Goal: Contribute content: Contribute content

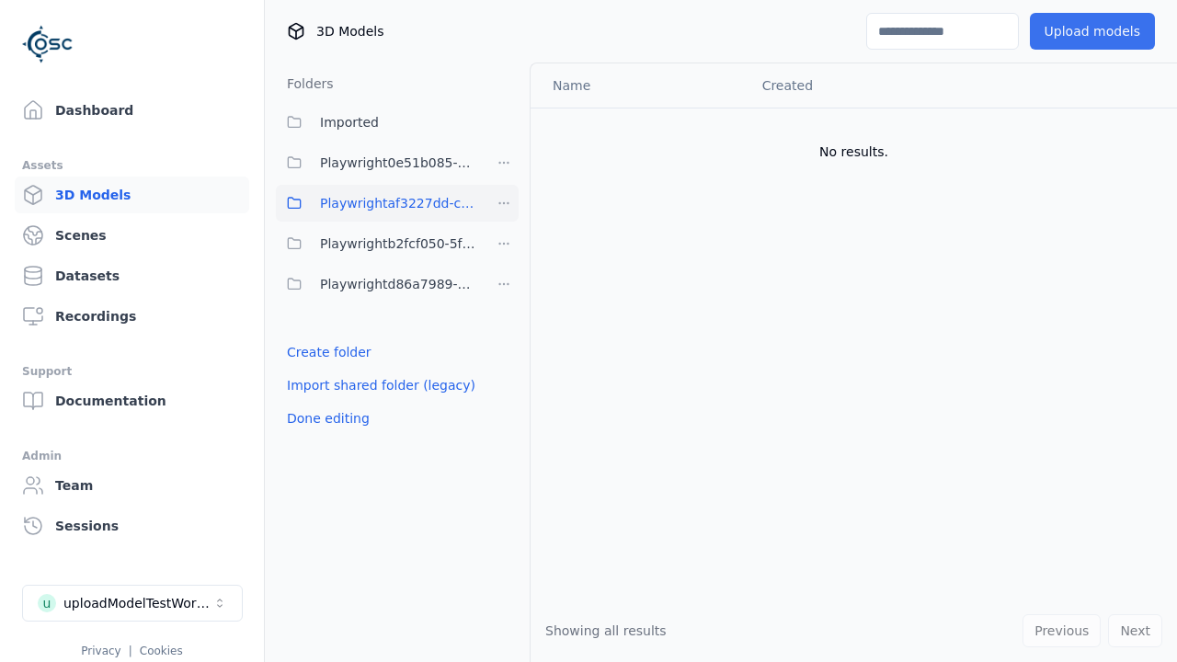
click at [1095, 31] on button "Upload models" at bounding box center [1092, 31] width 125 height 37
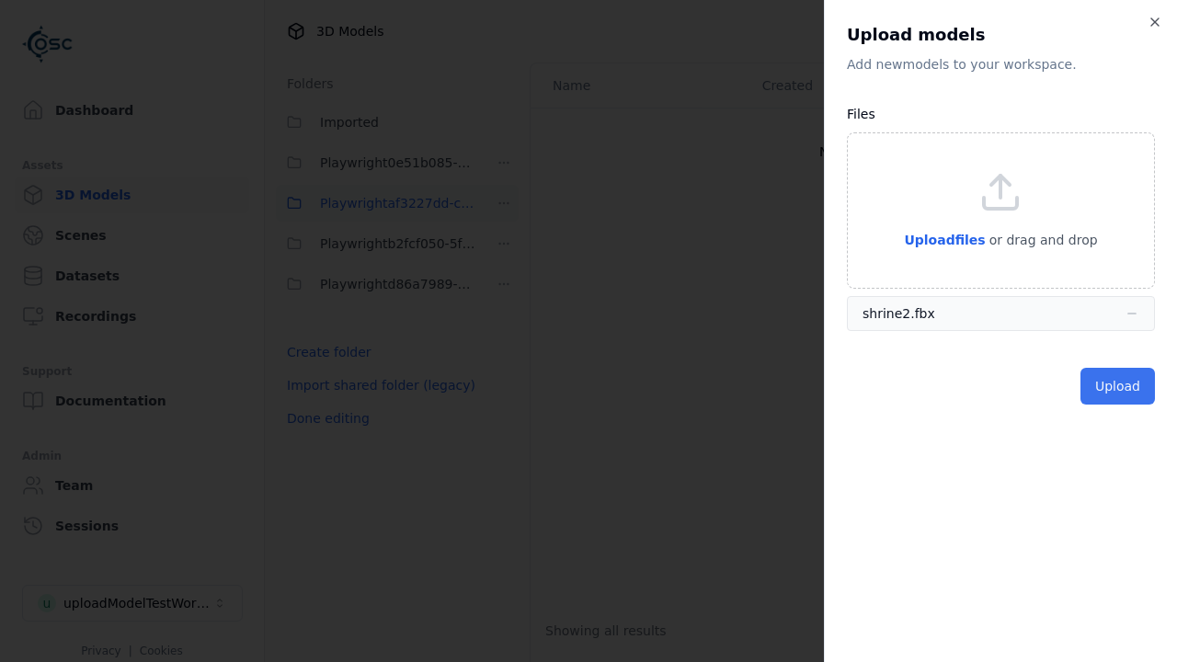
click at [1119, 386] on button "Upload" at bounding box center [1117, 386] width 74 height 37
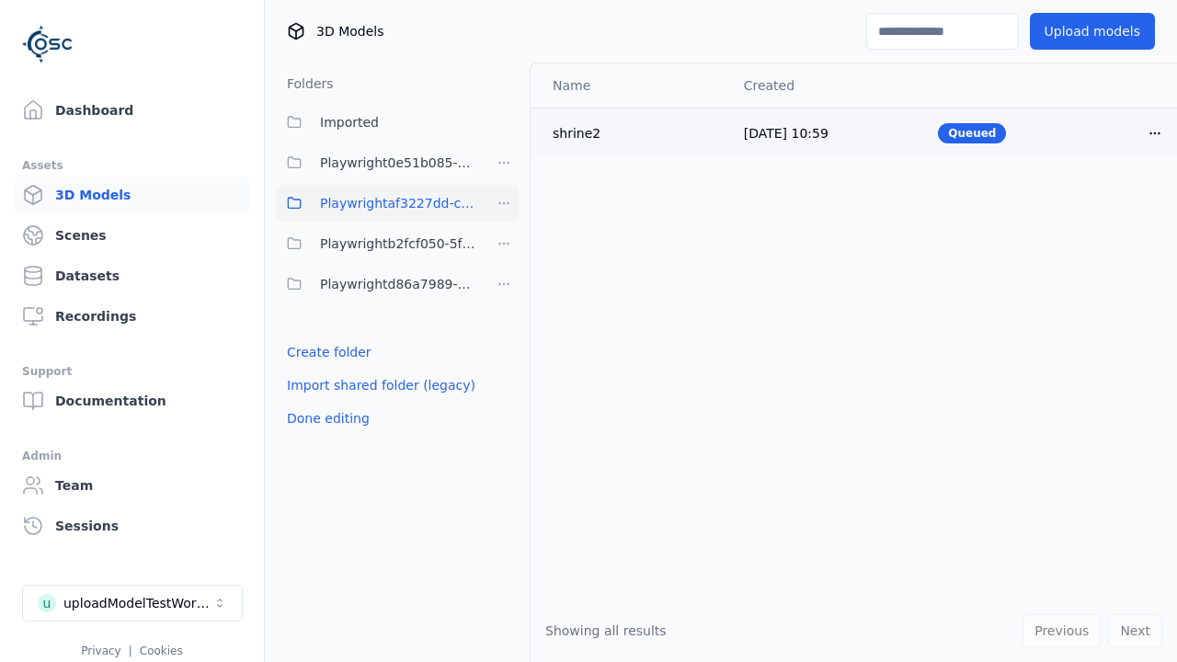
click at [1155, 132] on html "Support Dashboard Assets 3D Models Scenes Datasets Recordings Support Documenta…" at bounding box center [588, 331] width 1177 height 662
click at [1114, 204] on div "Delete" at bounding box center [1114, 203] width 108 height 29
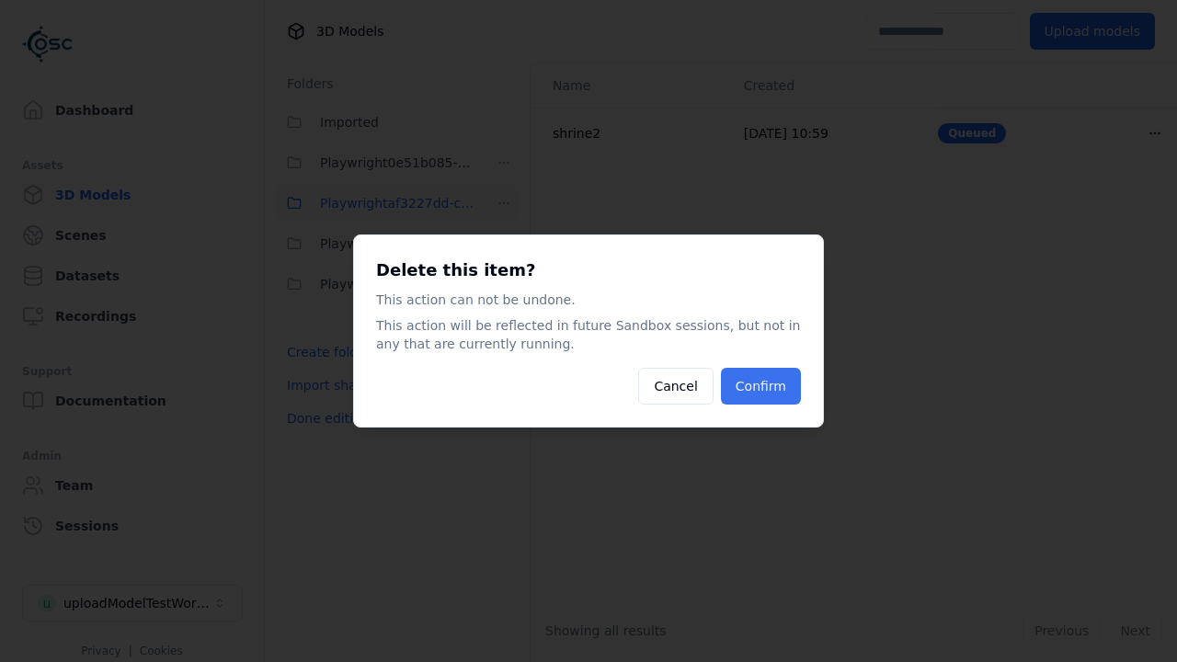
click at [762, 386] on button "Confirm" at bounding box center [761, 386] width 80 height 37
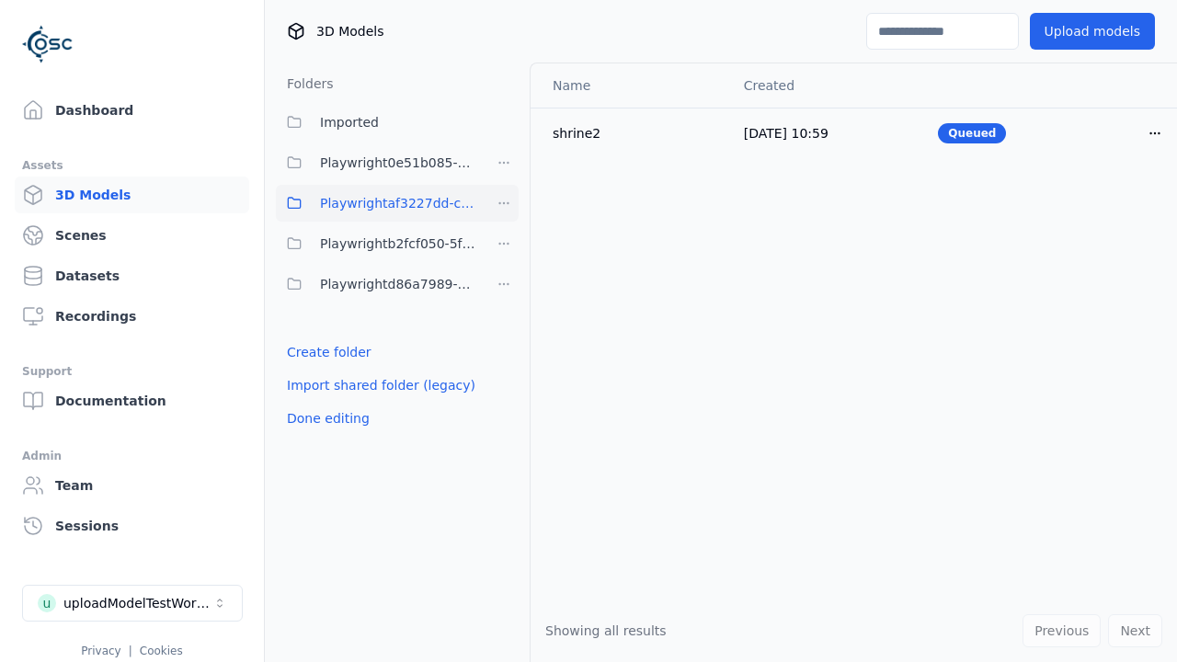
click at [504, 203] on html "Support Dashboard Assets 3D Models Scenes Datasets Recordings Support Documenta…" at bounding box center [588, 331] width 1177 height 662
